Goal: Task Accomplishment & Management: Complete application form

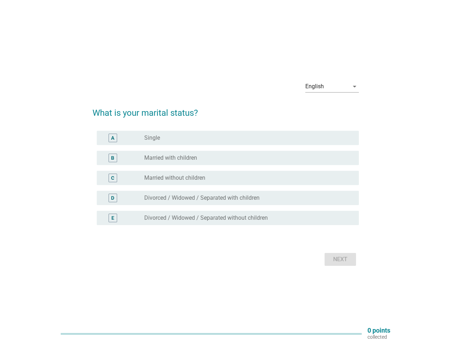
click at [226, 171] on div "C radio_button_unchecked Married without children" at bounding box center [228, 178] width 262 height 14
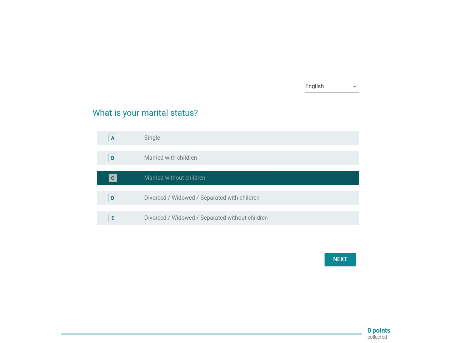
click at [332, 86] on div "English" at bounding box center [327, 86] width 44 height 11
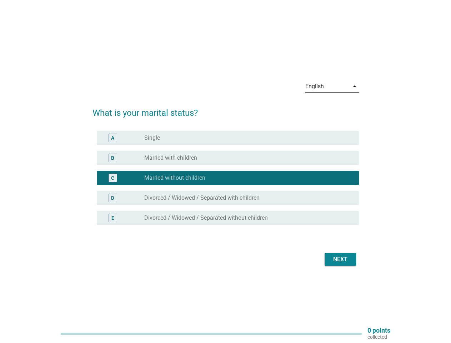
click at [226, 182] on div "C radio_button_checked Married without children" at bounding box center [228, 178] width 262 height 14
click at [226, 178] on div "radio_button_checked Married without children" at bounding box center [245, 177] width 203 height 7
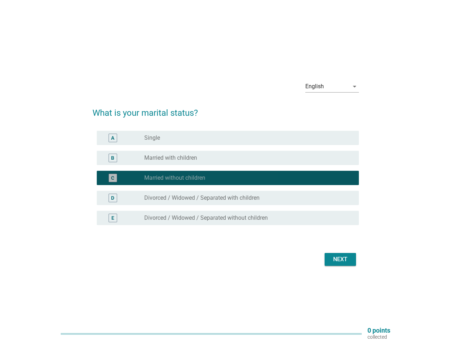
click at [228, 138] on div "radio_button_unchecked Single" at bounding box center [245, 137] width 203 height 7
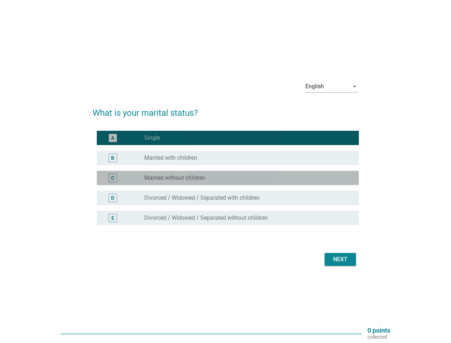
click at [152, 138] on label "Single" at bounding box center [152, 137] width 16 height 7
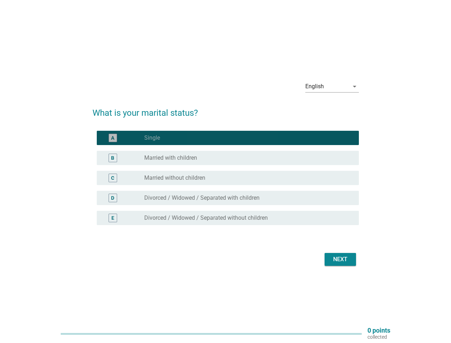
click at [228, 158] on div "radio_button_unchecked Married with children" at bounding box center [245, 157] width 203 height 7
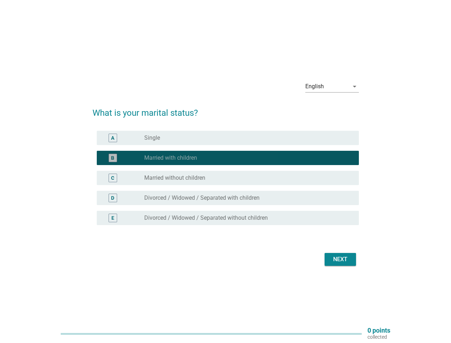
click at [171, 158] on label "Married with children" at bounding box center [170, 157] width 53 height 7
click at [228, 178] on div "radio_button_unchecked Married without children" at bounding box center [245, 177] width 203 height 7
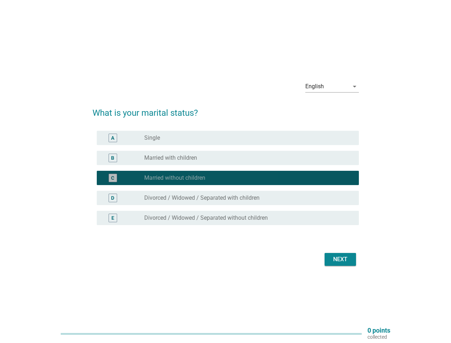
click at [175, 178] on label "Married without children" at bounding box center [174, 177] width 61 height 7
